Goal: Information Seeking & Learning: Learn about a topic

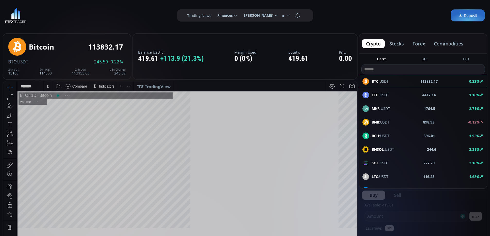
scroll to position [71, 0]
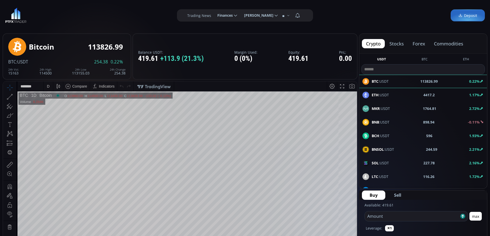
click at [445, 44] on button "commodities" at bounding box center [449, 43] width 38 height 9
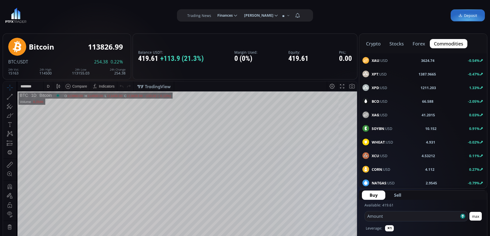
click at [383, 61] on span "XAU :USD" at bounding box center [380, 60] width 16 height 5
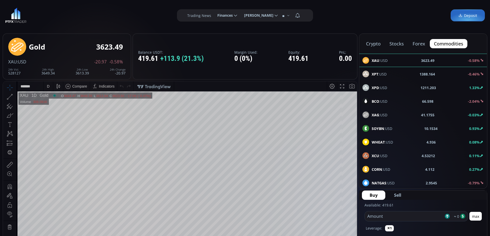
click at [382, 74] on span "XPT :USD" at bounding box center [379, 73] width 15 height 5
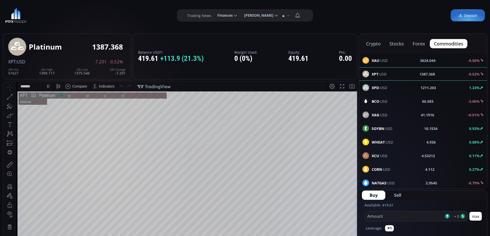
click at [380, 101] on span "BCO :USD" at bounding box center [380, 101] width 16 height 5
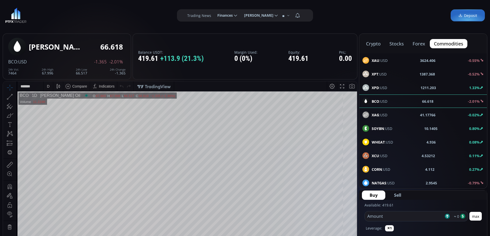
click at [382, 60] on span "XAU :USD" at bounding box center [380, 60] width 16 height 5
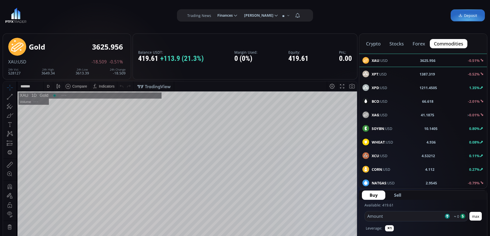
click at [380, 87] on span "XPD :USD" at bounding box center [379, 87] width 15 height 5
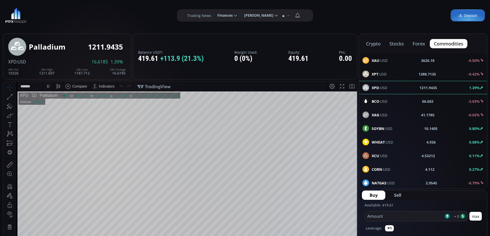
click at [48, 86] on div "D" at bounding box center [48, 86] width 3 height 4
click at [57, 148] on div "1 hour" at bounding box center [61, 148] width 31 height 4
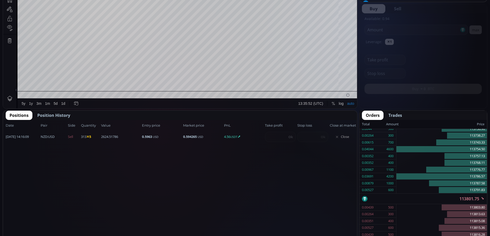
scroll to position [187, 0]
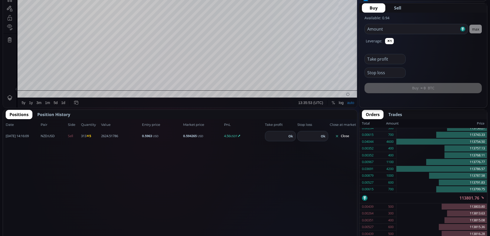
click at [345, 136] on button "Close" at bounding box center [342, 136] width 25 height 8
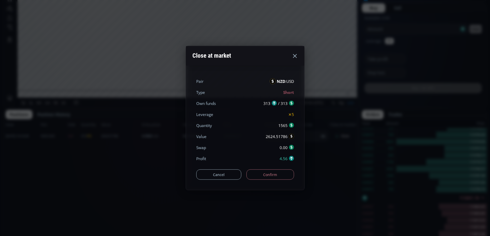
click at [260, 176] on button "Confirm" at bounding box center [270, 175] width 48 height 10
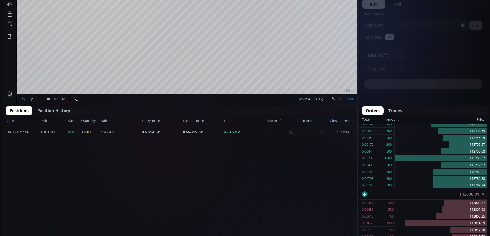
scroll to position [224, 0]
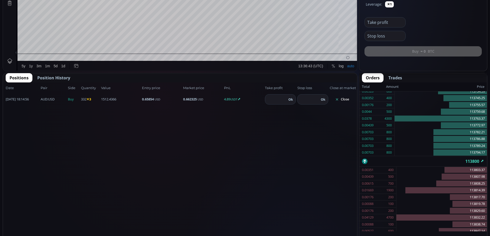
click at [342, 98] on button "Close" at bounding box center [342, 99] width 25 height 8
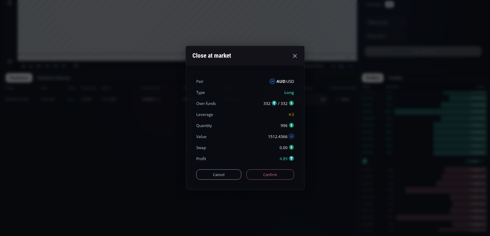
click at [272, 174] on button "Confirm" at bounding box center [270, 175] width 48 height 10
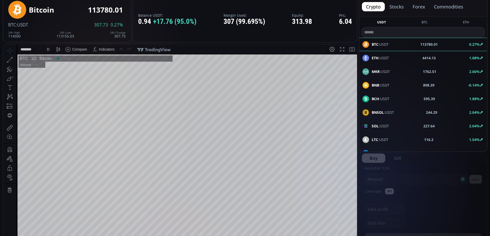
scroll to position [143, 0]
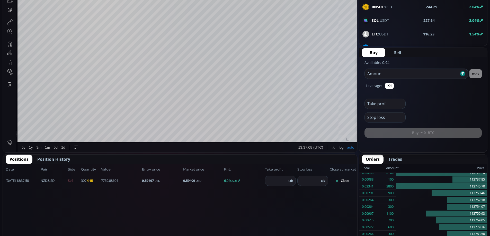
click at [342, 182] on button "Close" at bounding box center [342, 181] width 25 height 8
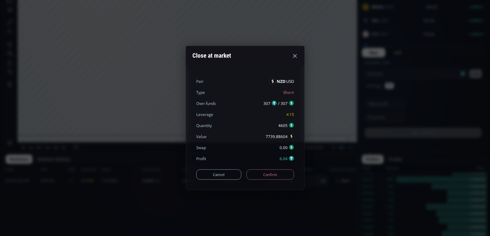
click at [283, 178] on button "Confirm" at bounding box center [270, 175] width 48 height 10
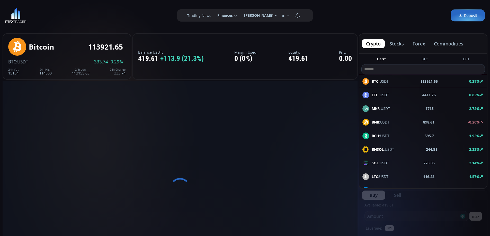
click at [394, 43] on button "stocks" at bounding box center [396, 43] width 23 height 9
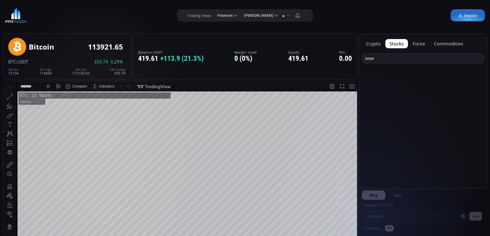
scroll to position [71, 0]
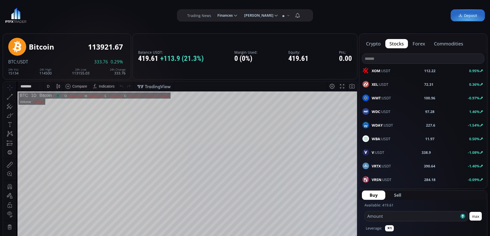
click at [384, 58] on input at bounding box center [423, 59] width 122 height 10
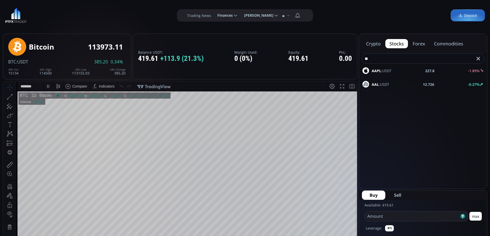
type input "**"
click at [387, 71] on span "AAPL :USDT" at bounding box center [382, 70] width 20 height 5
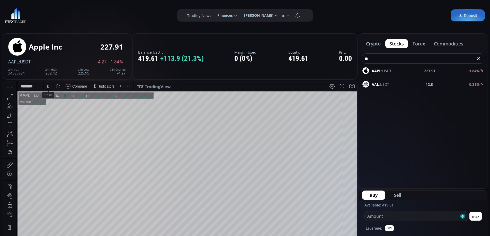
click at [48, 87] on div "D" at bounding box center [48, 86] width 3 height 4
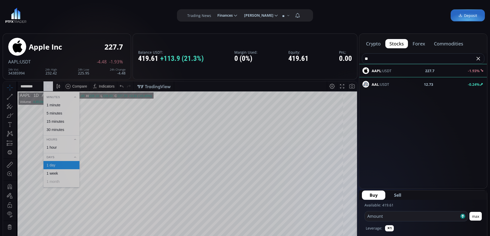
click at [56, 146] on div "1 hour" at bounding box center [52, 148] width 10 height 4
click at [375, 44] on button "crypto" at bounding box center [373, 43] width 23 height 9
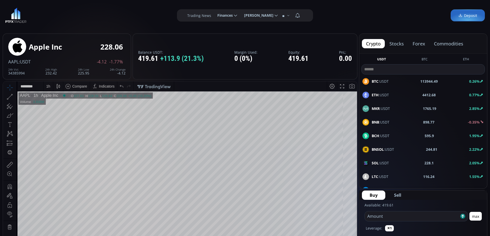
click at [397, 44] on button "stocks" at bounding box center [396, 43] width 23 height 9
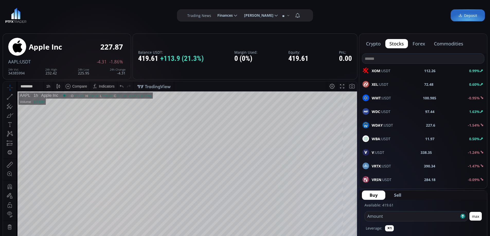
click at [374, 44] on button "crypto" at bounding box center [373, 43] width 23 height 9
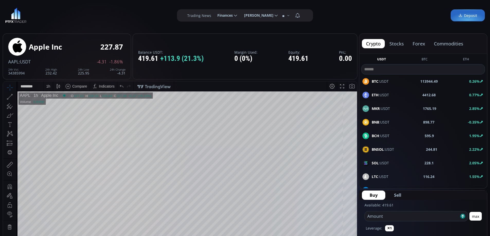
click at [400, 44] on button "stocks" at bounding box center [396, 43] width 23 height 9
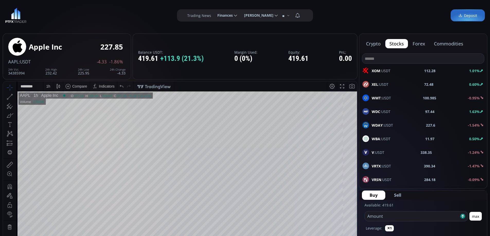
click at [419, 44] on button "forex" at bounding box center [418, 43] width 21 height 9
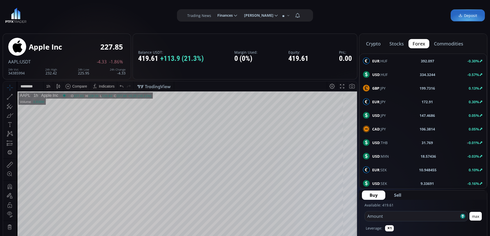
click at [395, 44] on button "stocks" at bounding box center [396, 43] width 23 height 9
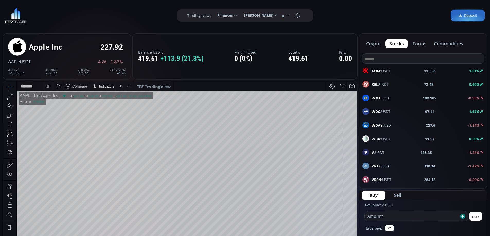
click at [375, 44] on button "crypto" at bounding box center [373, 43] width 23 height 9
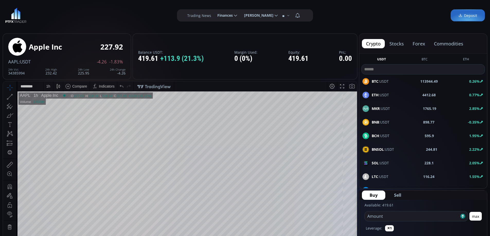
click at [395, 43] on button "stocks" at bounding box center [396, 43] width 23 height 9
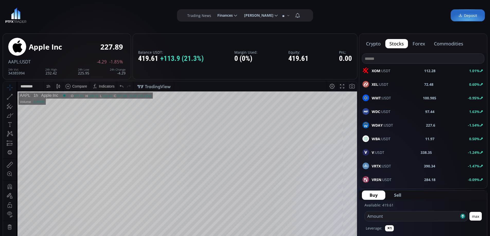
click at [372, 43] on button "crypto" at bounding box center [373, 43] width 23 height 9
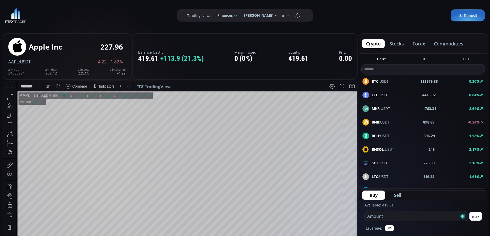
click at [398, 43] on button "stocks" at bounding box center [396, 43] width 23 height 9
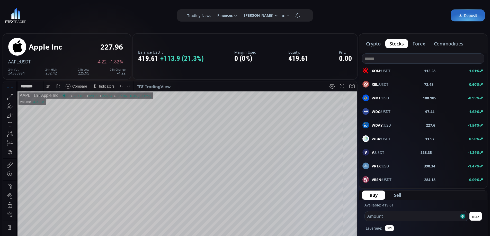
click at [420, 44] on button "forex" at bounding box center [418, 43] width 21 height 9
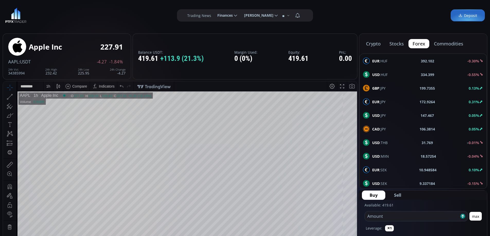
click at [395, 44] on button "stocks" at bounding box center [396, 43] width 23 height 9
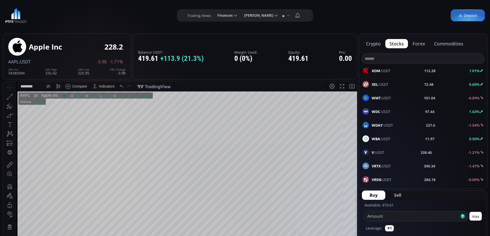
click at [372, 42] on button "crypto" at bounding box center [373, 43] width 23 height 9
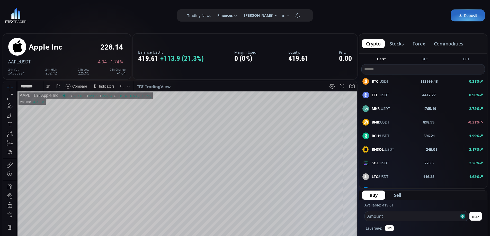
click at [401, 42] on button "stocks" at bounding box center [396, 43] width 23 height 9
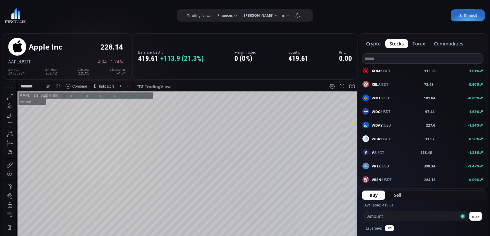
click at [419, 42] on button "forex" at bounding box center [418, 43] width 21 height 9
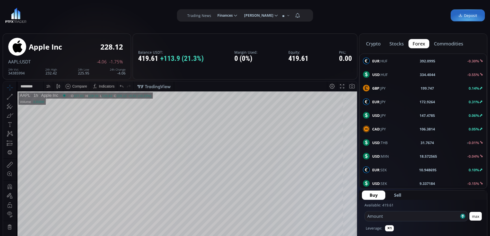
click at [395, 43] on button "stocks" at bounding box center [396, 43] width 23 height 9
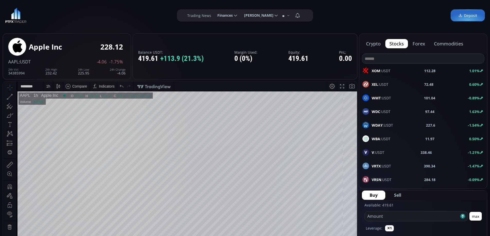
click at [374, 43] on button "crypto" at bounding box center [373, 43] width 23 height 9
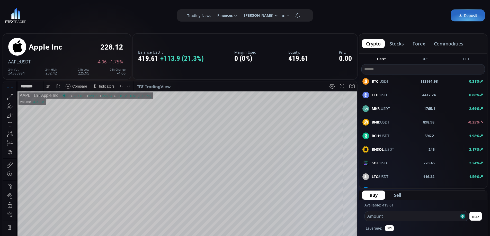
click at [400, 42] on button "stocks" at bounding box center [396, 43] width 23 height 9
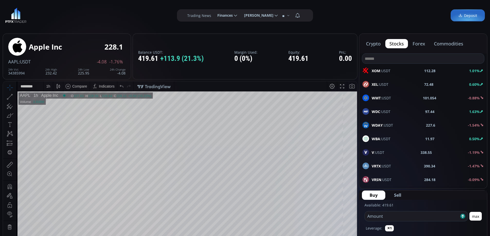
click at [419, 42] on button "forex" at bounding box center [418, 43] width 21 height 9
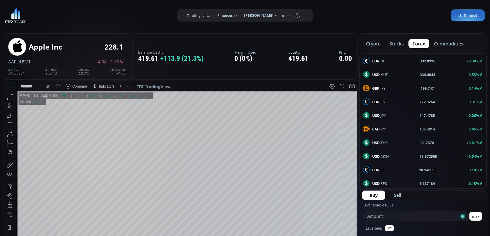
click at [392, 42] on button "stocks" at bounding box center [396, 43] width 23 height 9
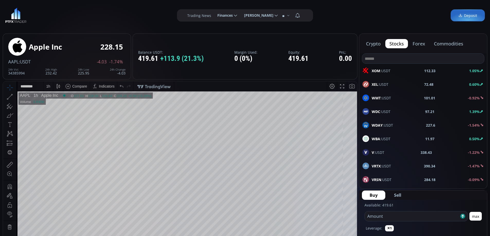
click at [375, 43] on button "crypto" at bounding box center [373, 43] width 23 height 9
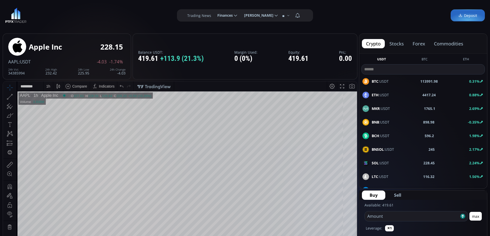
click at [397, 43] on button "stocks" at bounding box center [396, 43] width 23 height 9
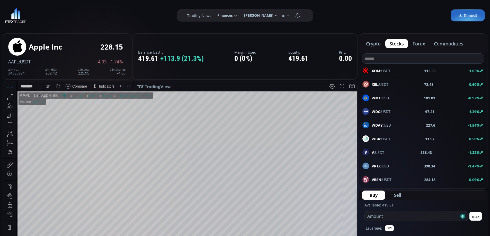
click at [416, 43] on button "forex" at bounding box center [418, 43] width 21 height 9
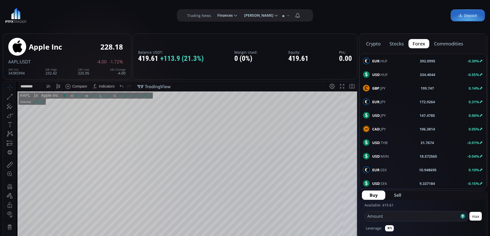
click at [394, 43] on button "stocks" at bounding box center [396, 43] width 23 height 9
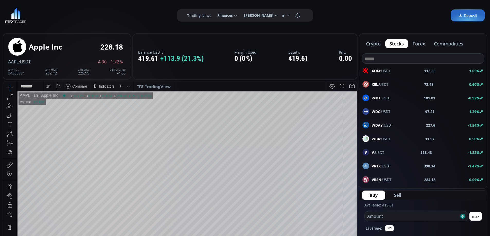
click at [376, 43] on button "crypto" at bounding box center [373, 43] width 23 height 9
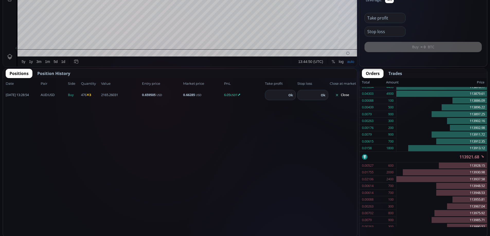
scroll to position [230, 0]
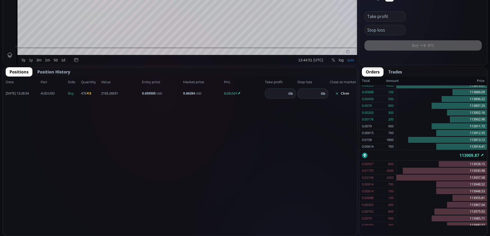
click at [344, 94] on button "Close" at bounding box center [342, 93] width 25 height 8
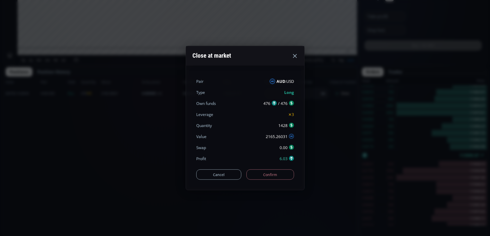
click at [266, 173] on button "Confirm" at bounding box center [270, 175] width 48 height 10
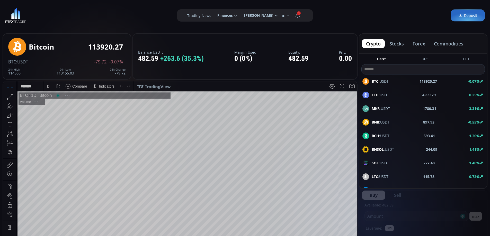
click at [419, 43] on button "forex" at bounding box center [418, 43] width 21 height 9
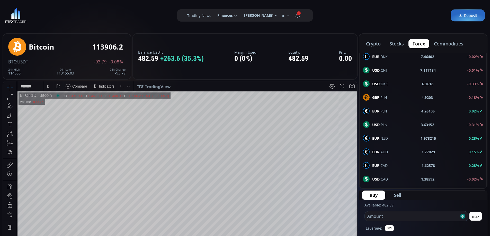
scroll to position [180, 0]
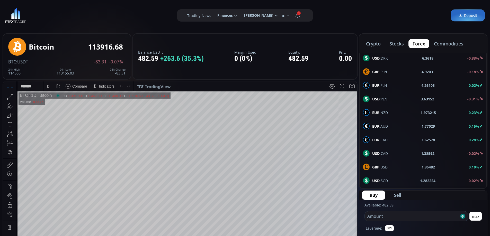
click at [389, 140] on div "EUR :CAD 1.62578 0.28%" at bounding box center [423, 140] width 120 height 7
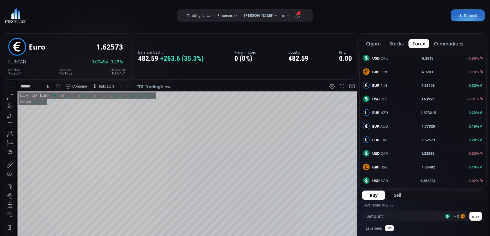
click at [48, 88] on div "D" at bounding box center [48, 86] width 3 height 4
click at [58, 148] on div "1 hour" at bounding box center [61, 148] width 31 height 4
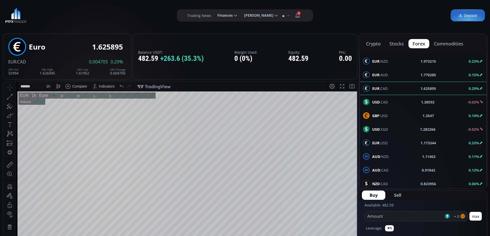
scroll to position [257, 0]
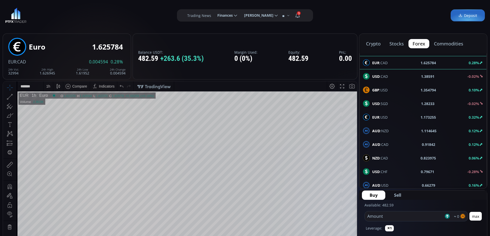
click at [383, 117] on span "EUR :USD" at bounding box center [379, 117] width 15 height 5
click at [49, 86] on div "D" at bounding box center [48, 87] width 4 height 10
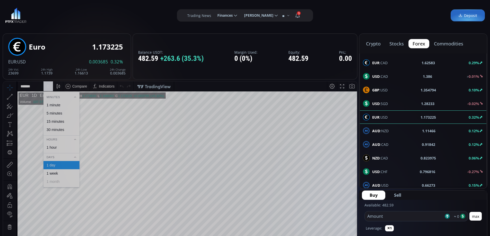
click at [58, 146] on div "1 hour" at bounding box center [61, 147] width 36 height 8
